Goal: Task Accomplishment & Management: Complete application form

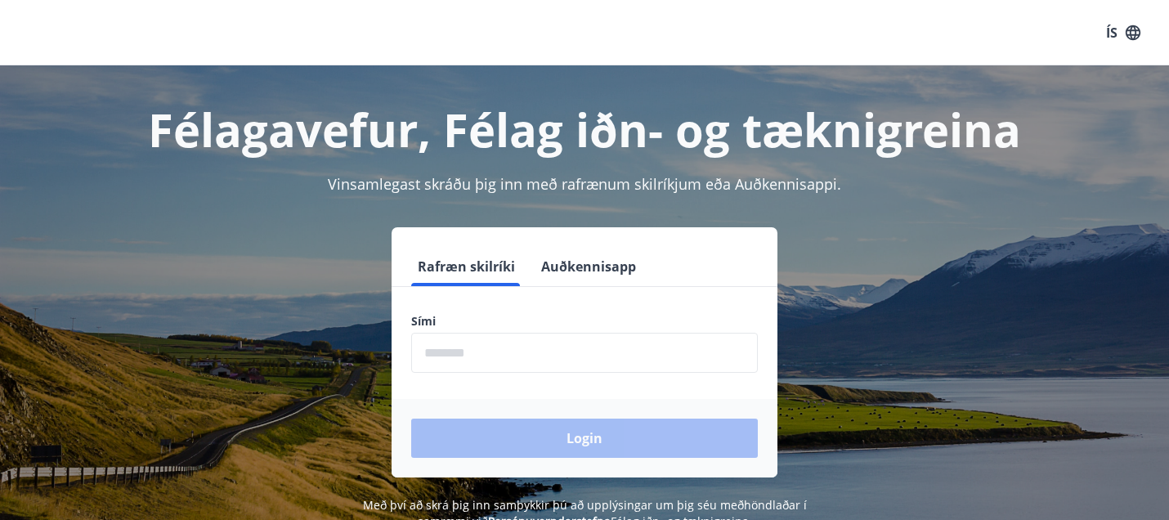
click at [577, 266] on button "Auðkennisapp" at bounding box center [589, 266] width 108 height 39
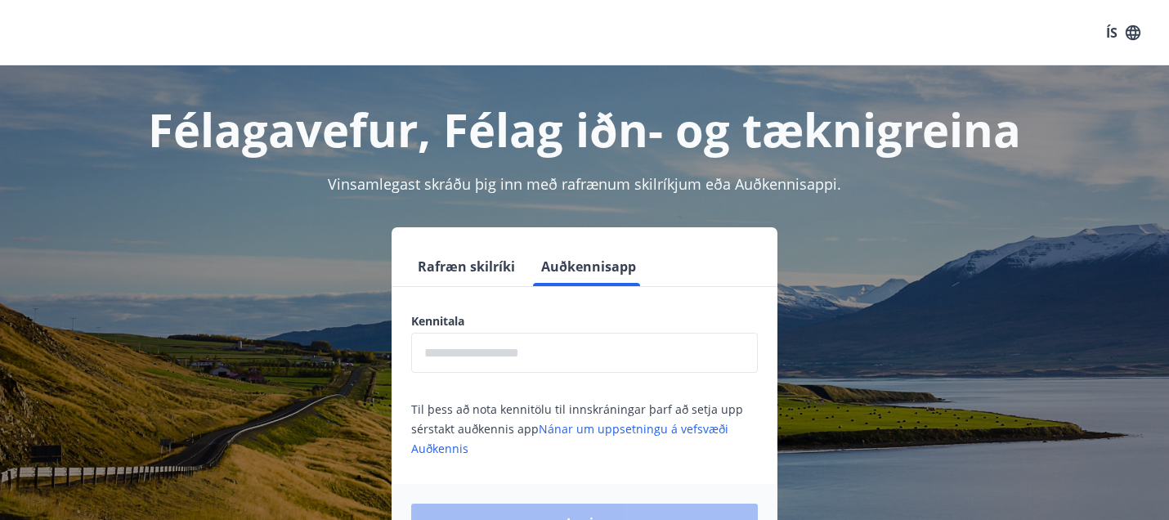
click at [485, 366] on input "text" at bounding box center [584, 353] width 347 height 40
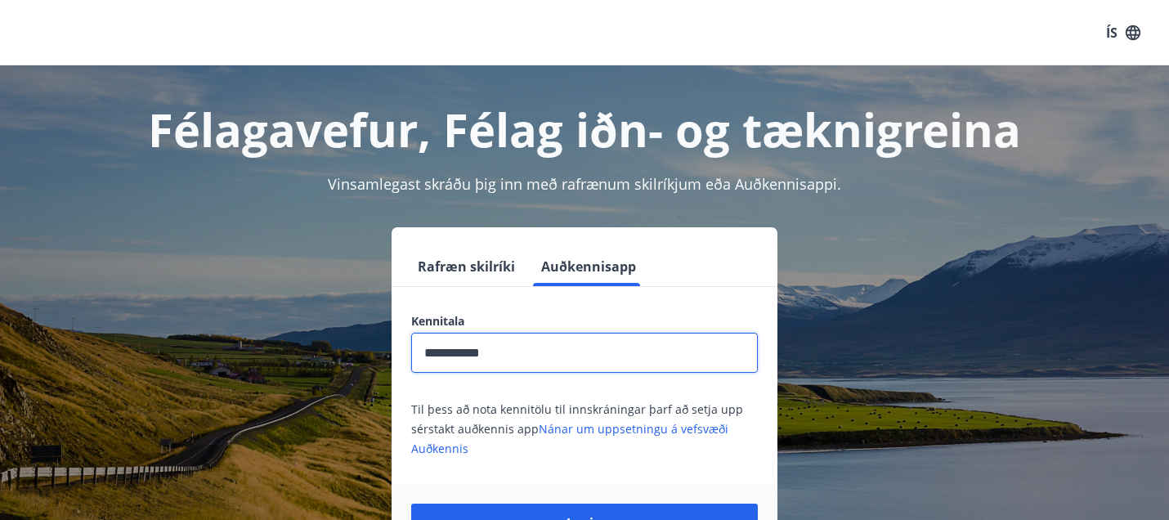
type input "**********"
click at [411, 503] on button "Login" at bounding box center [584, 522] width 347 height 39
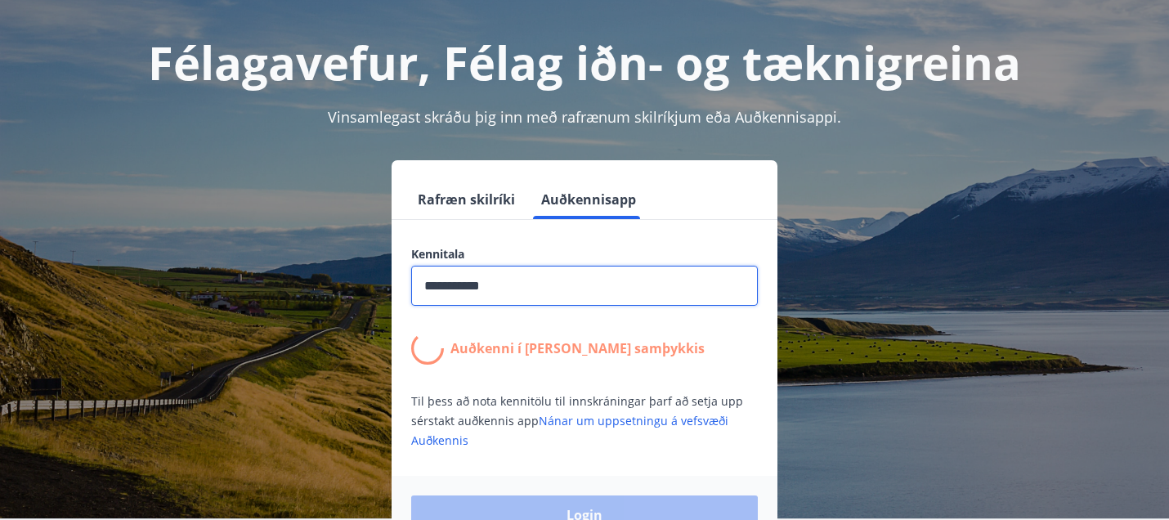
scroll to position [53, 0]
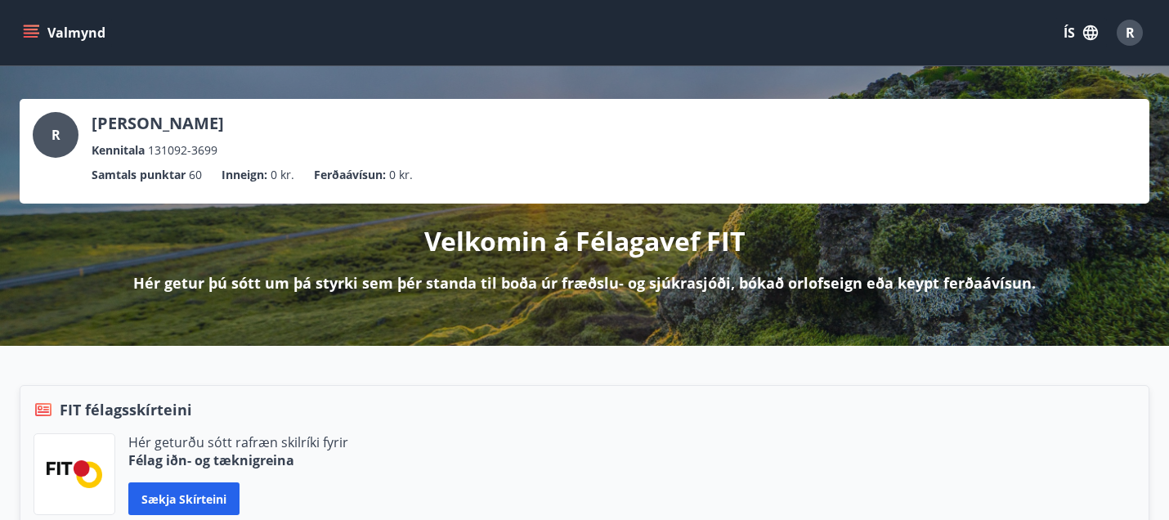
click at [36, 35] on icon "menu" at bounding box center [31, 33] width 16 height 16
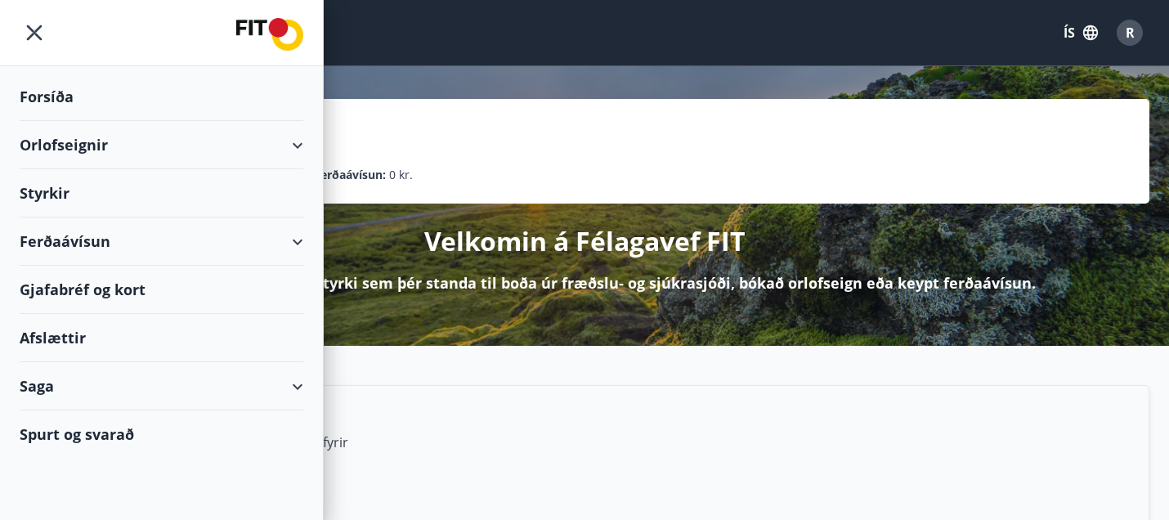
click at [68, 121] on div "Styrkir" at bounding box center [162, 97] width 284 height 48
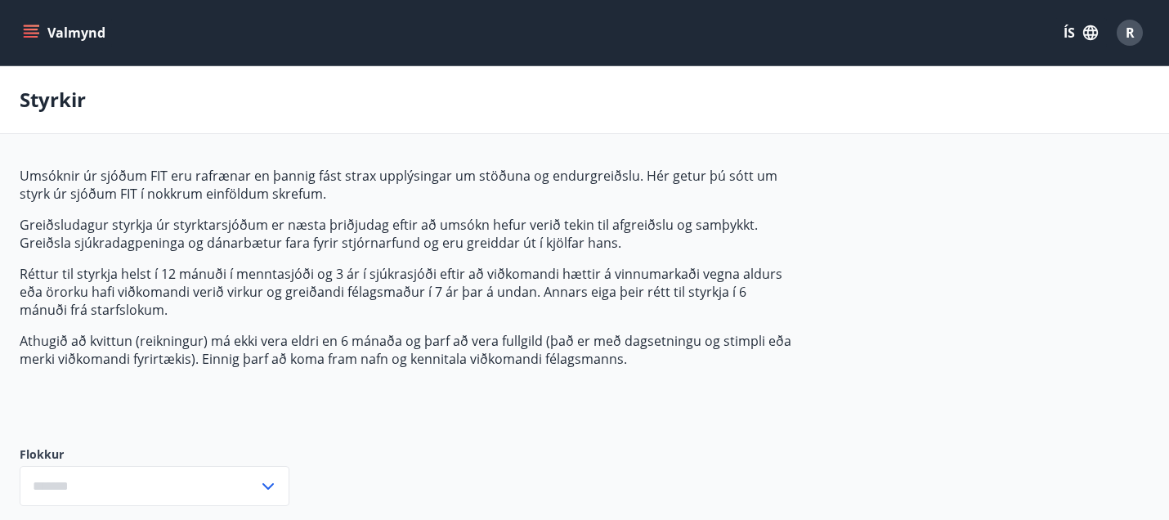
type input "***"
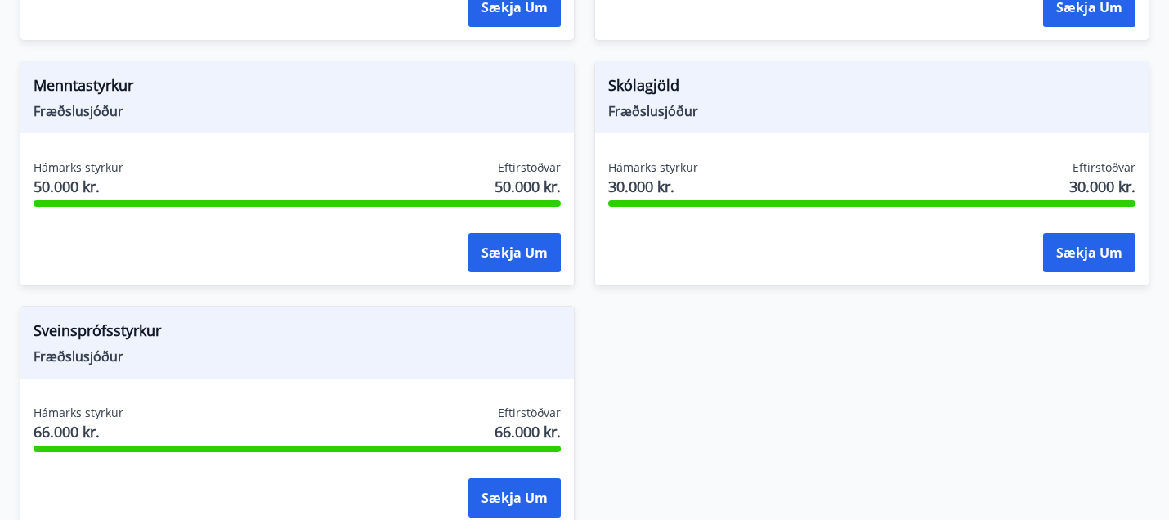
scroll to position [1948, 0]
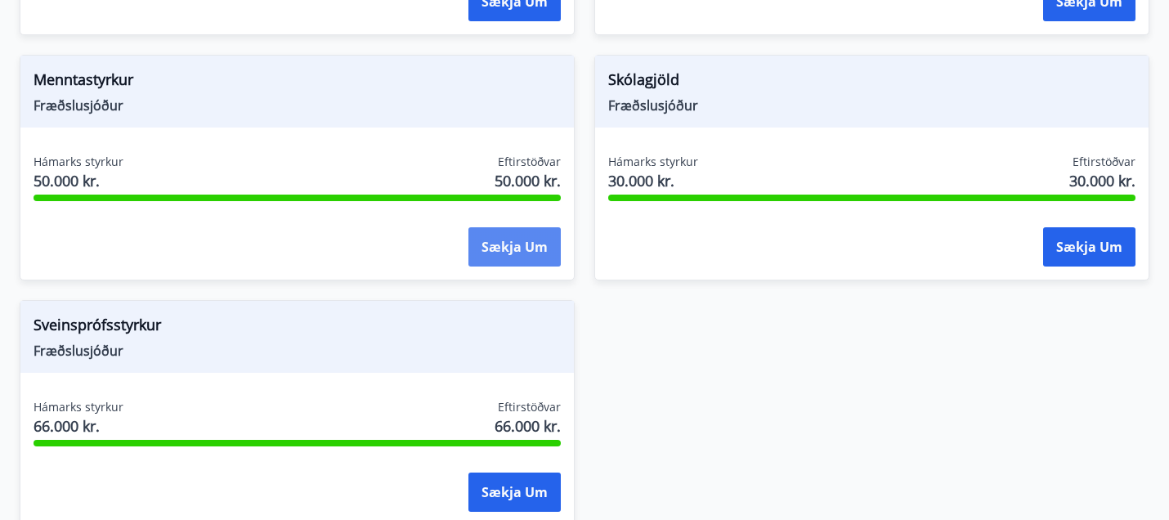
click at [498, 249] on button "Sækja um" at bounding box center [514, 246] width 92 height 39
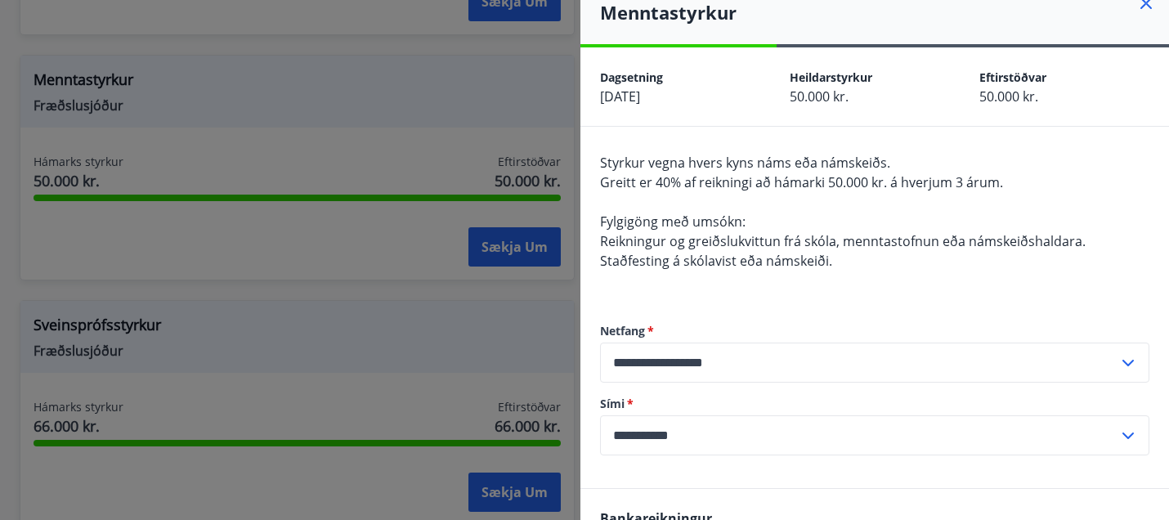
scroll to position [0, 0]
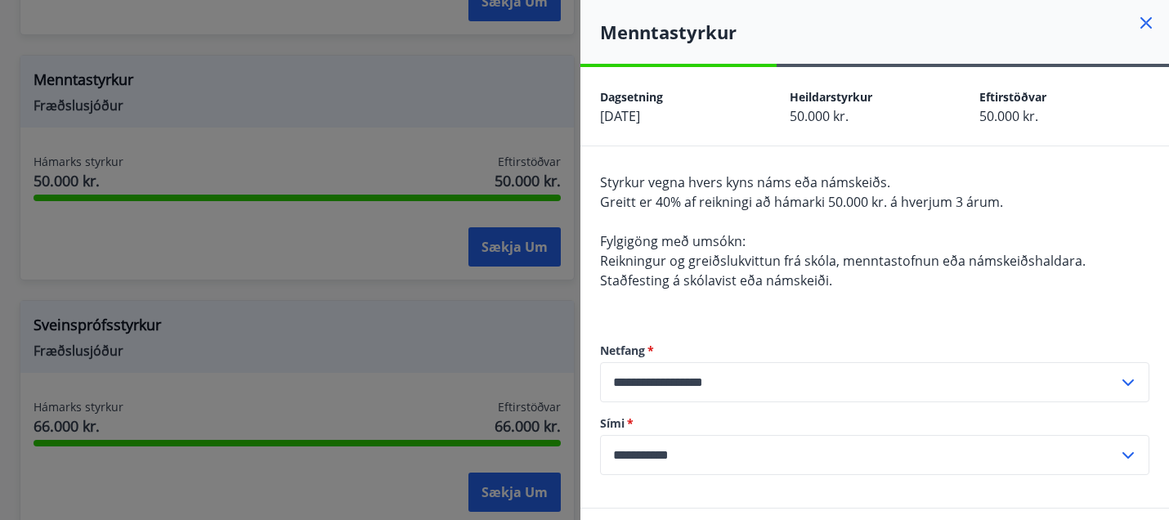
click at [1148, 23] on icon at bounding box center [1146, 23] width 20 height 20
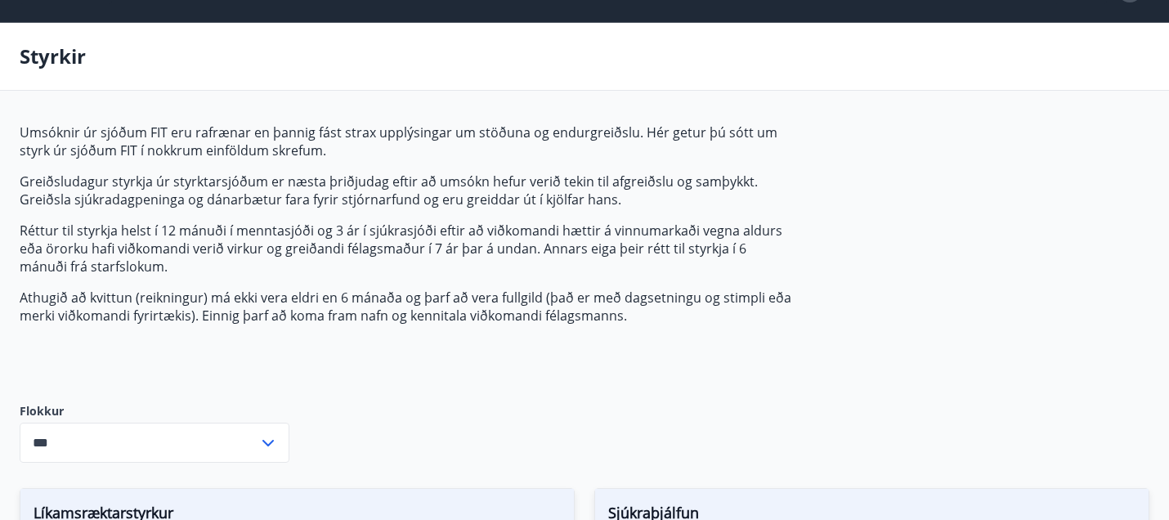
scroll to position [40, 0]
